Goal: Information Seeking & Learning: Learn about a topic

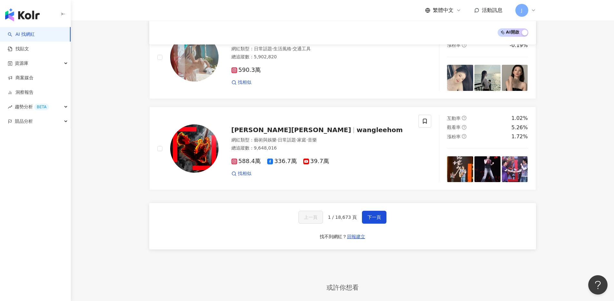
scroll to position [1001, 0]
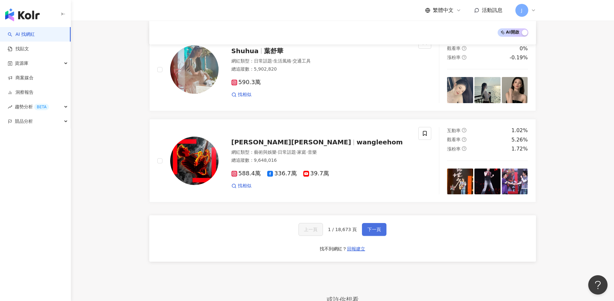
click at [368, 227] on span "下一頁" at bounding box center [374, 229] width 14 height 5
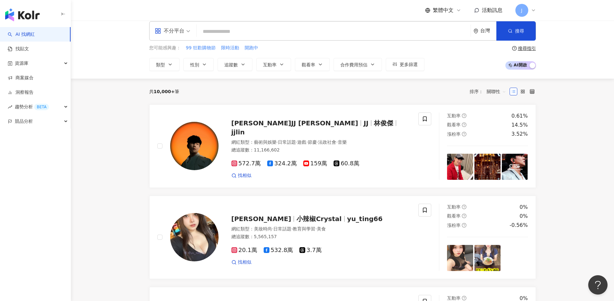
scroll to position [0, 0]
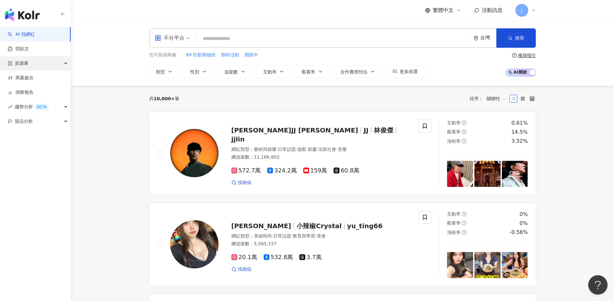
click at [65, 63] on icon "button" at bounding box center [66, 63] width 3 height 0
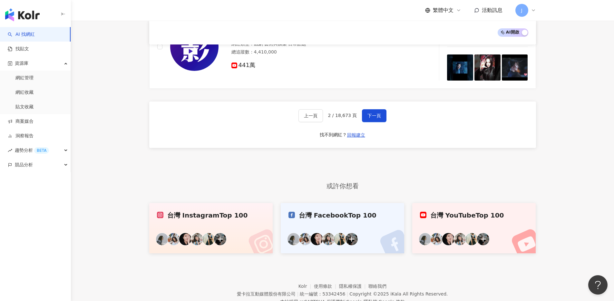
scroll to position [1136, 0]
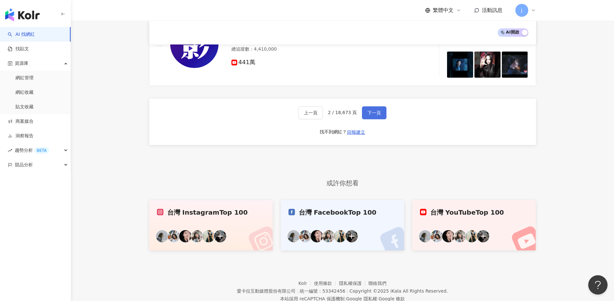
click at [373, 110] on button "下一頁" at bounding box center [374, 112] width 24 height 13
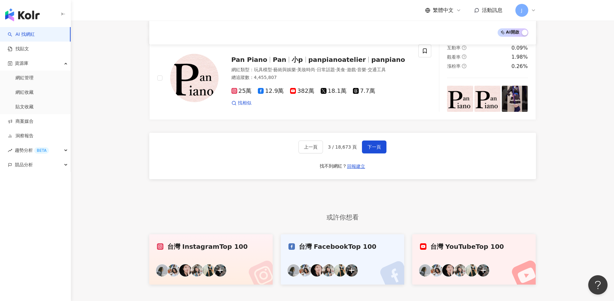
scroll to position [1133, 0]
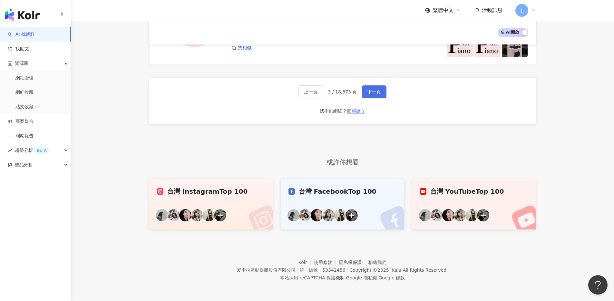
click at [369, 95] on button "下一頁" at bounding box center [374, 91] width 24 height 13
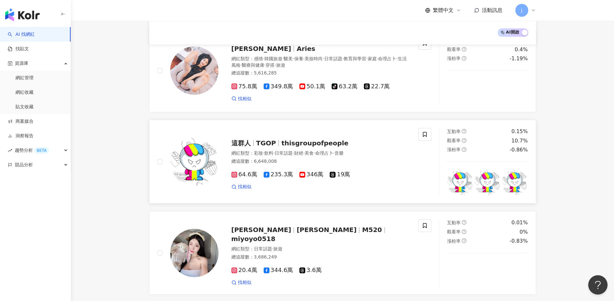
scroll to position [792, 0]
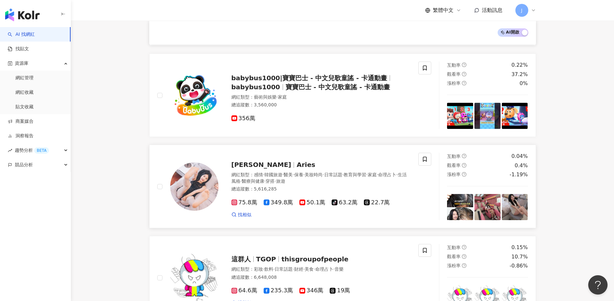
click at [296, 161] on span "Aries" at bounding box center [305, 165] width 19 height 8
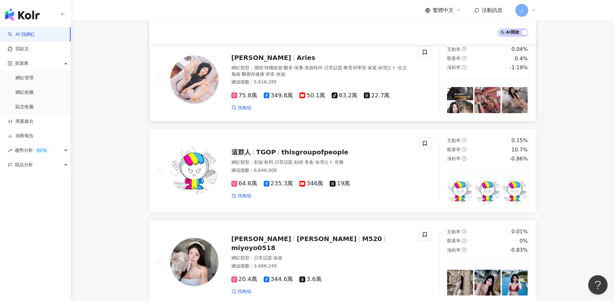
scroll to position [968, 0]
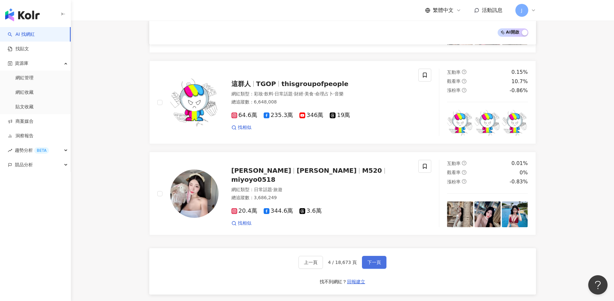
click at [374, 256] on button "下一頁" at bounding box center [374, 262] width 24 height 13
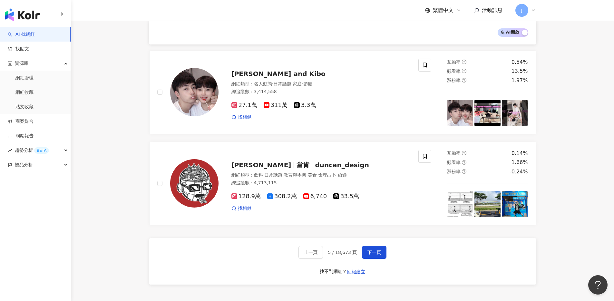
scroll to position [1205, 0]
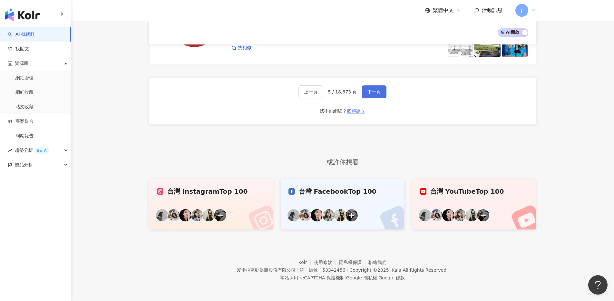
click at [377, 88] on button "下一頁" at bounding box center [374, 91] width 24 height 13
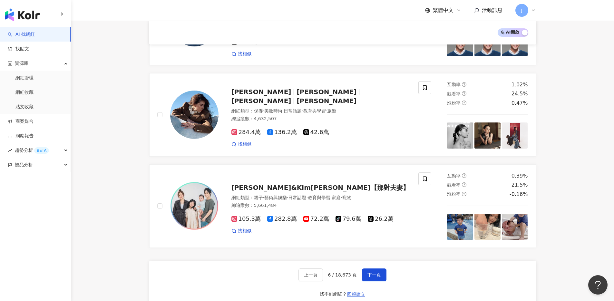
scroll to position [1134, 0]
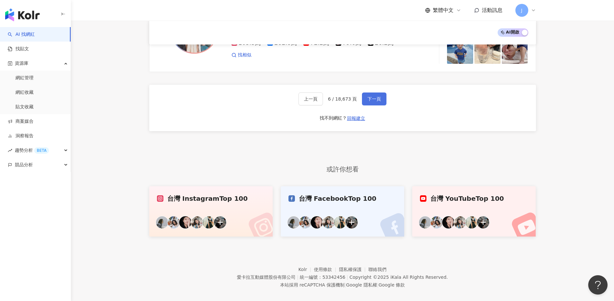
click at [365, 92] on button "下一頁" at bounding box center [374, 98] width 24 height 13
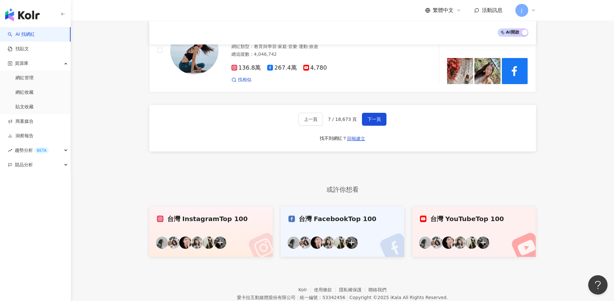
scroll to position [1145, 0]
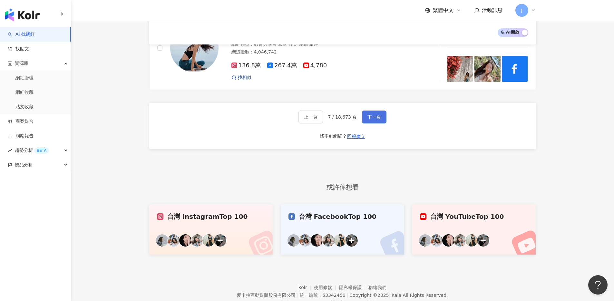
click at [370, 110] on button "下一頁" at bounding box center [374, 116] width 24 height 13
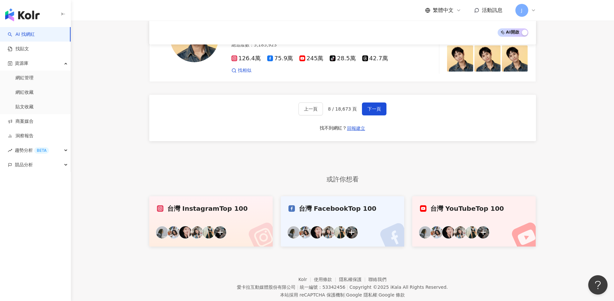
scroll to position [1126, 0]
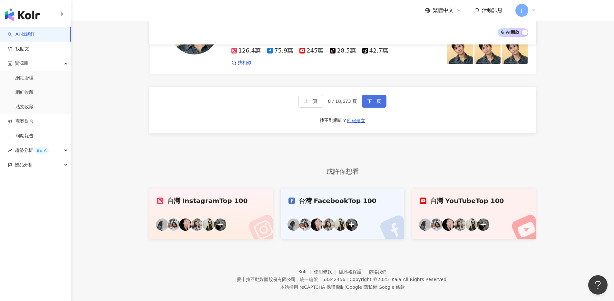
click at [379, 99] on span "下一頁" at bounding box center [374, 101] width 14 height 5
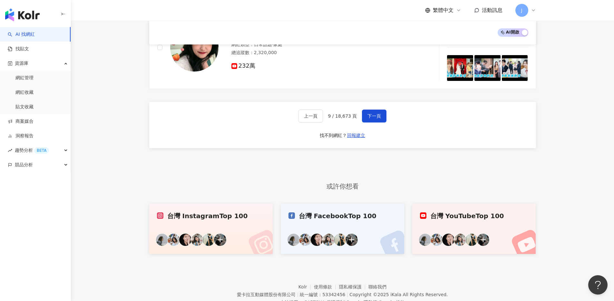
scroll to position [1185, 0]
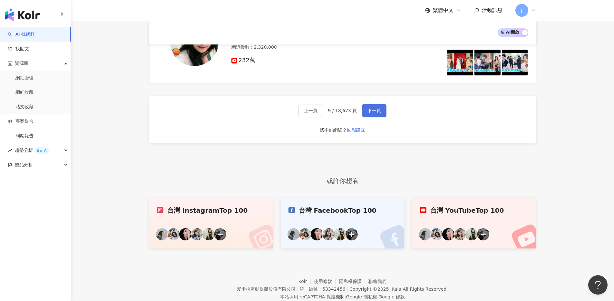
click at [380, 104] on button "下一頁" at bounding box center [374, 110] width 24 height 13
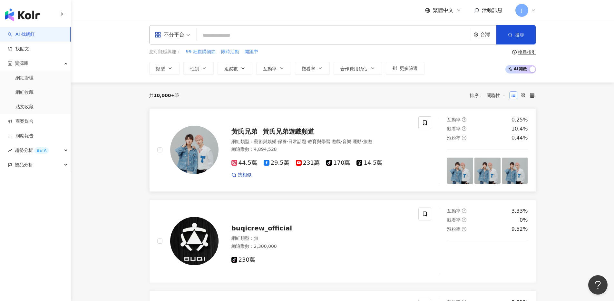
scroll to position [0, 0]
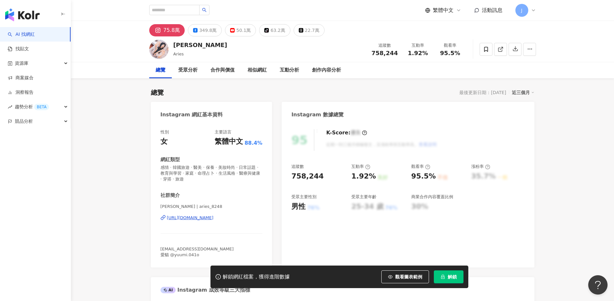
click at [448, 280] on button "解鎖" at bounding box center [449, 276] width 30 height 13
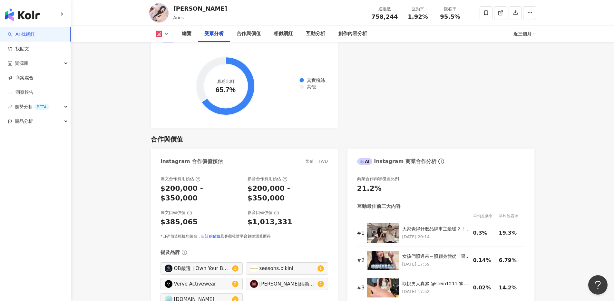
scroll to position [797, 0]
